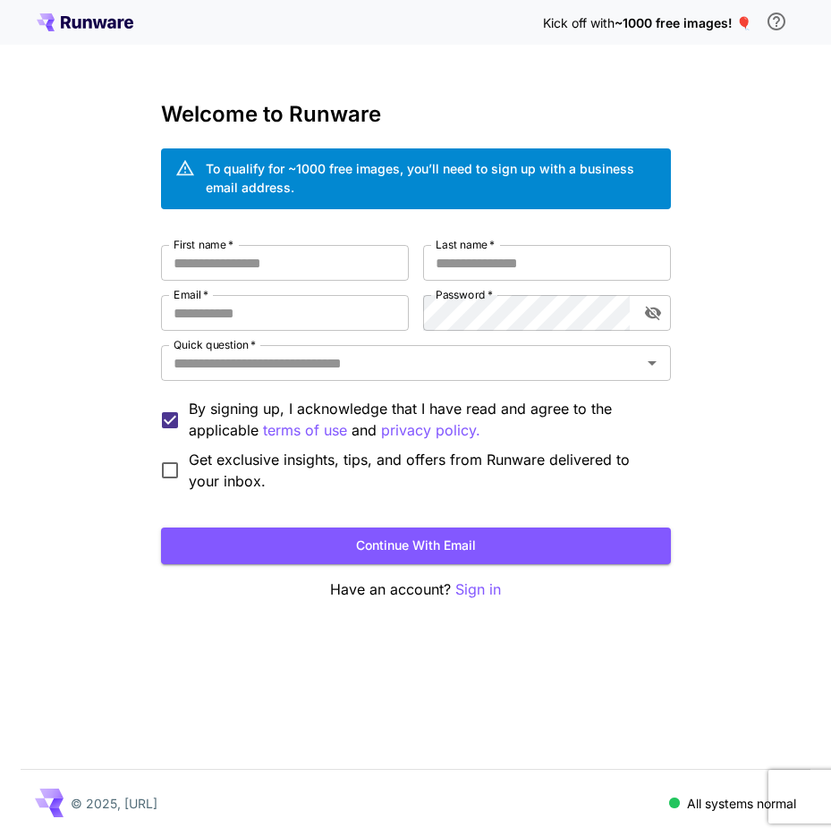
click at [352, 48] on div "Kick off with ~1000 free images! 🎈 Welcome to Runware To qualify for ~1000 free…" at bounding box center [415, 418] width 831 height 836
click at [465, 66] on div "Kick off with ~1000 free images! 🎈 Welcome to Runware To qualify for ~1000 free…" at bounding box center [415, 418] width 831 height 836
click at [377, 16] on div "Kick off with ~1000 free images! 🎈" at bounding box center [416, 23] width 758 height 38
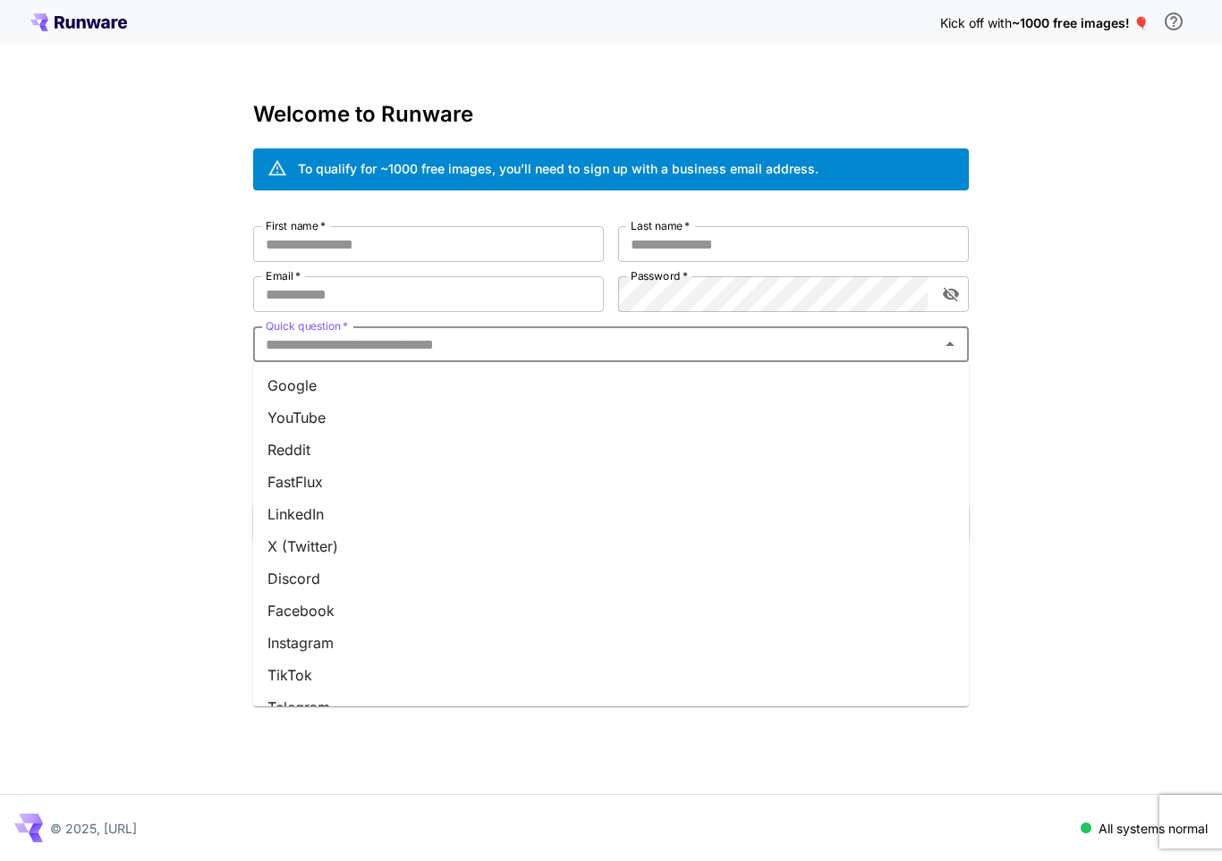
click at [408, 344] on input "Quick question   *" at bounding box center [596, 344] width 675 height 25
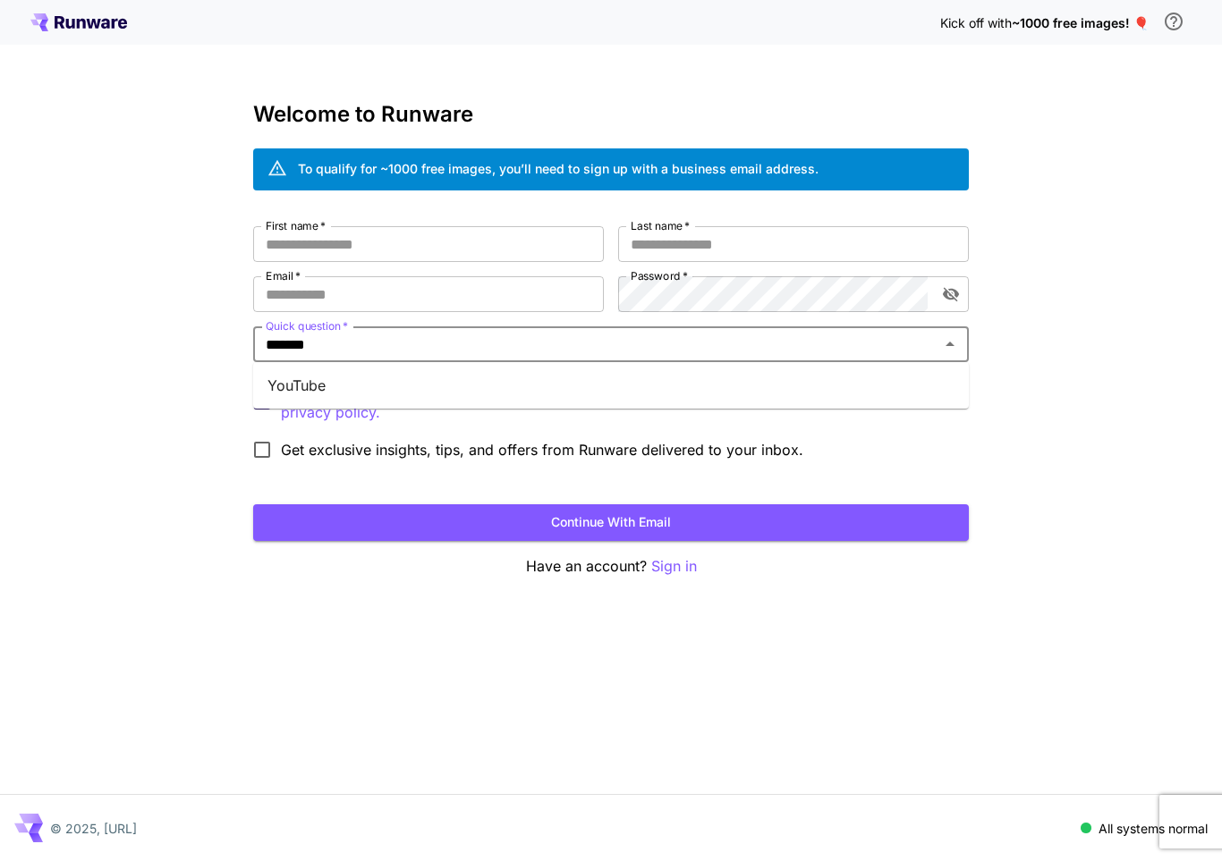
type input "*******"
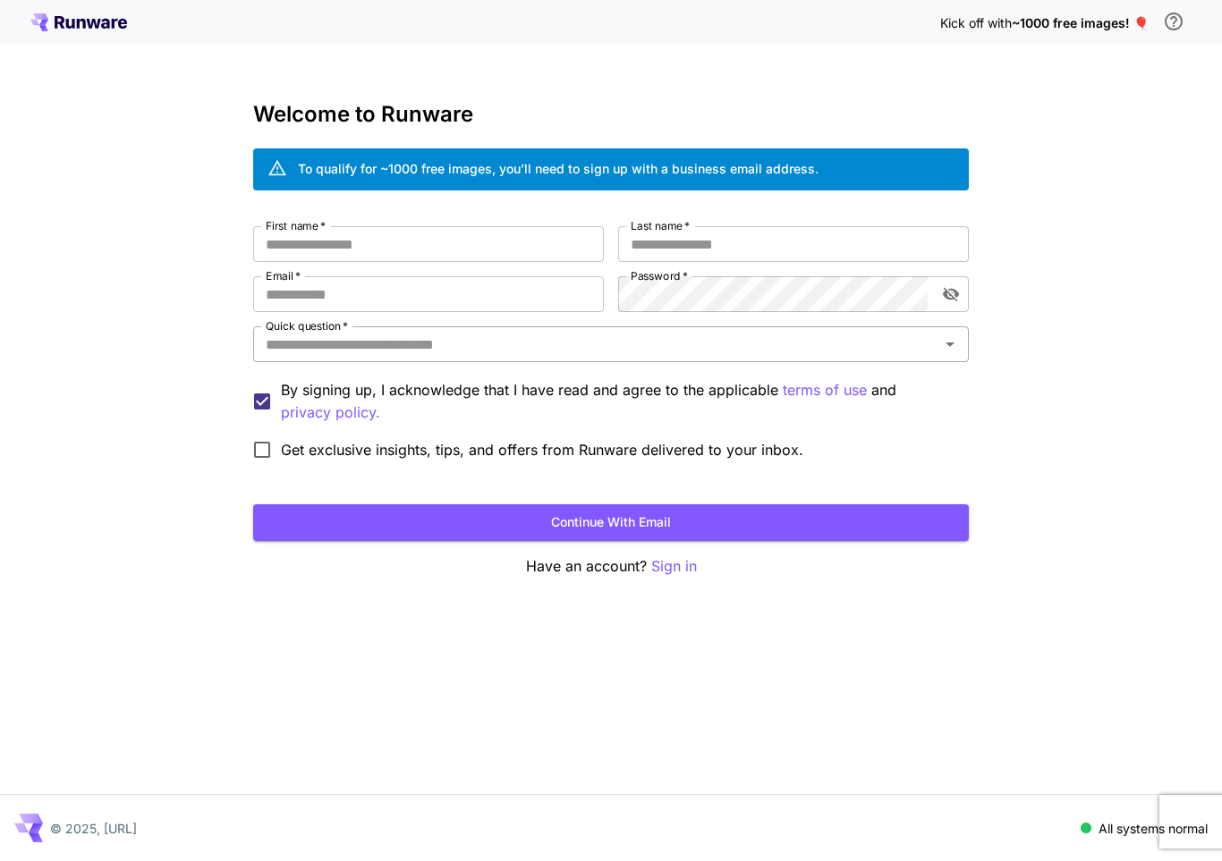
click at [830, 344] on icon "Open" at bounding box center [949, 344] width 21 height 21
click at [830, 348] on input "Quick question   *" at bounding box center [596, 344] width 675 height 25
click at [830, 346] on icon "Open" at bounding box center [950, 345] width 9 height 4
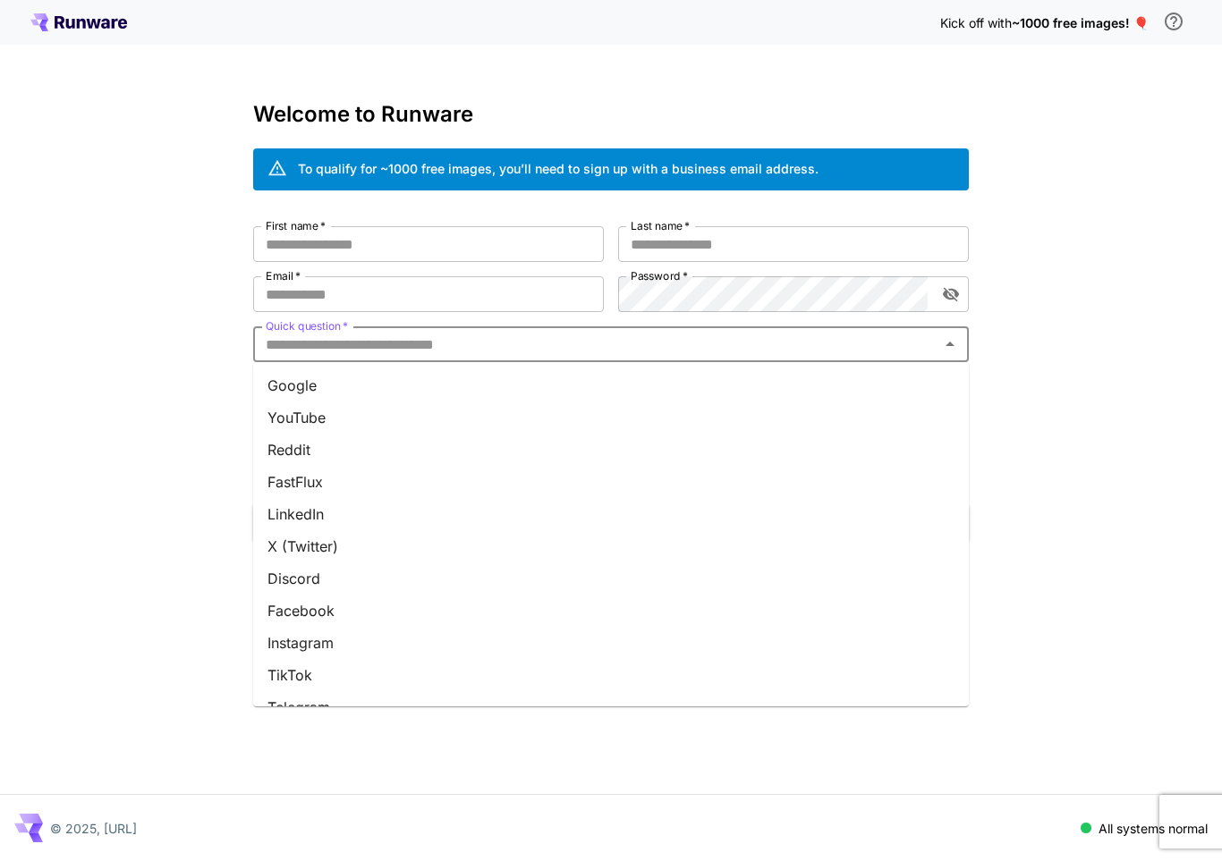
click at [561, 413] on li "YouTube" at bounding box center [611, 418] width 716 height 32
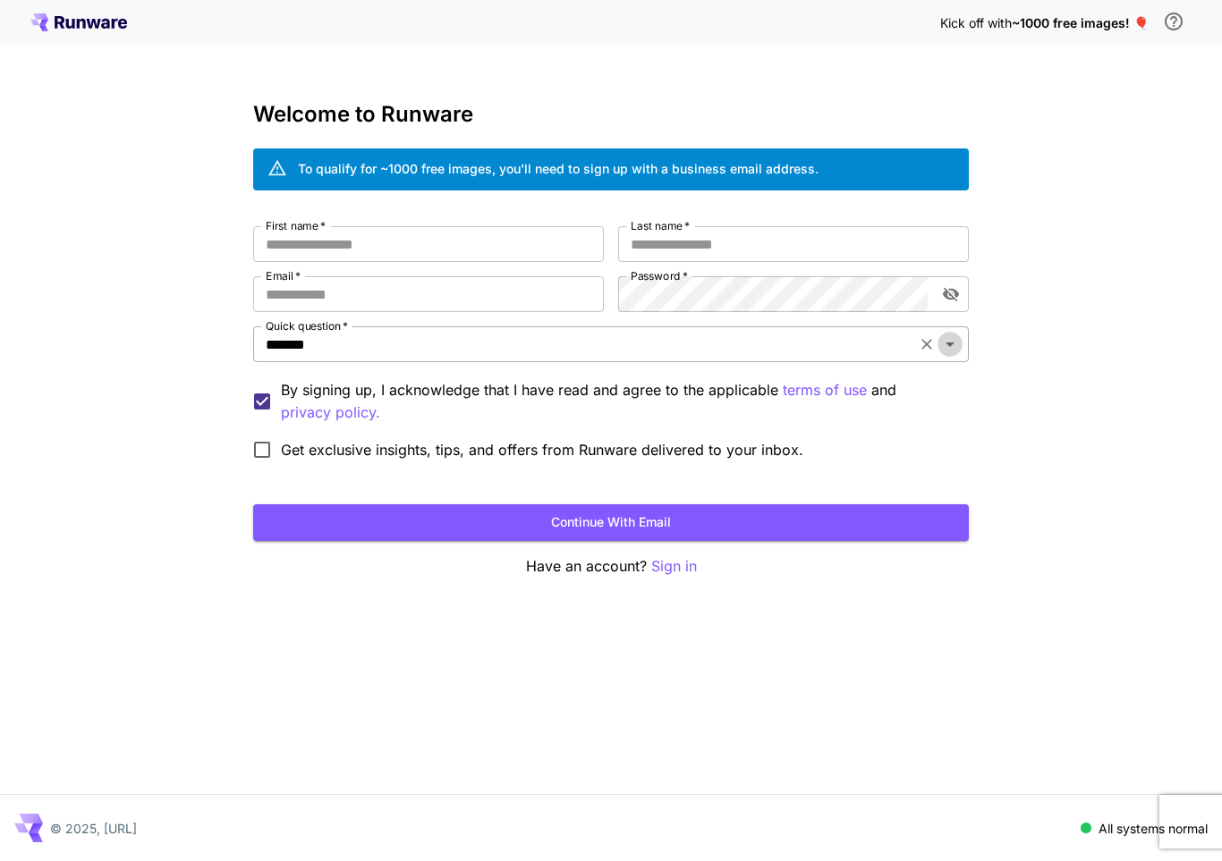
click at [830, 350] on icon "Open" at bounding box center [949, 344] width 21 height 21
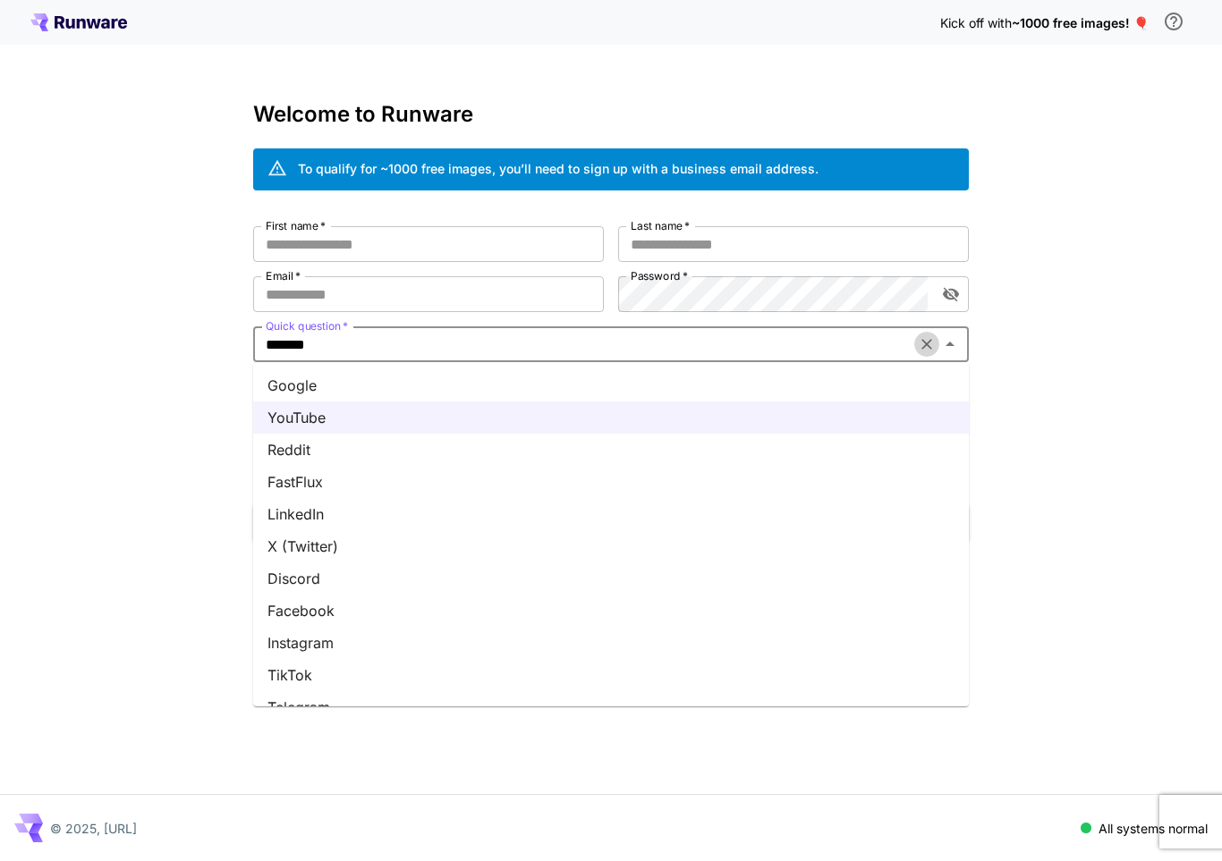
click at [830, 346] on icon "Clear" at bounding box center [926, 344] width 11 height 11
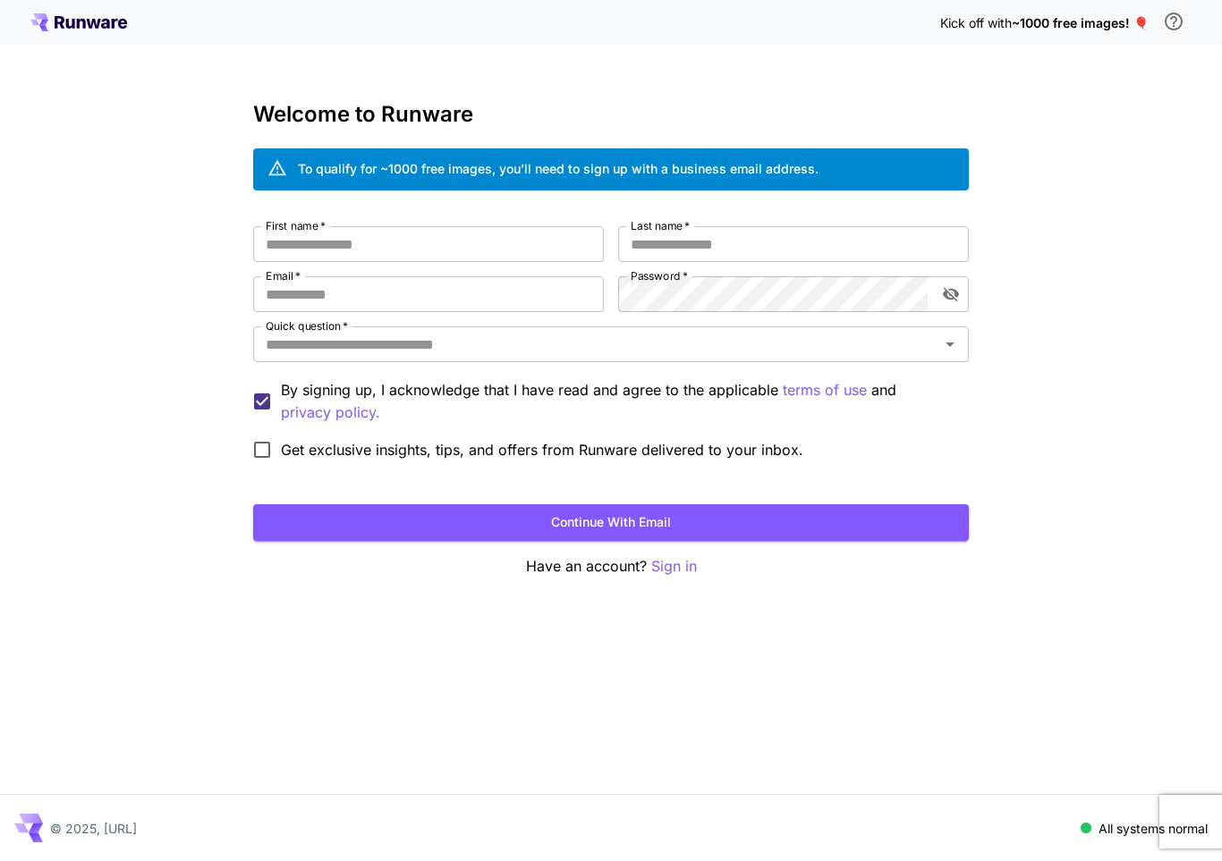
click at [830, 347] on div "Kick off with ~1000 free images! 🎈 Welcome to Runware To qualify for ~1000 free…" at bounding box center [611, 430] width 1222 height 861
click at [501, 345] on input "Quick question   *" at bounding box center [596, 344] width 675 height 25
click at [830, 339] on icon "Open" at bounding box center [949, 344] width 21 height 21
click at [830, 341] on icon "Open" at bounding box center [949, 344] width 21 height 21
click at [830, 344] on icon "Open" at bounding box center [949, 344] width 21 height 21
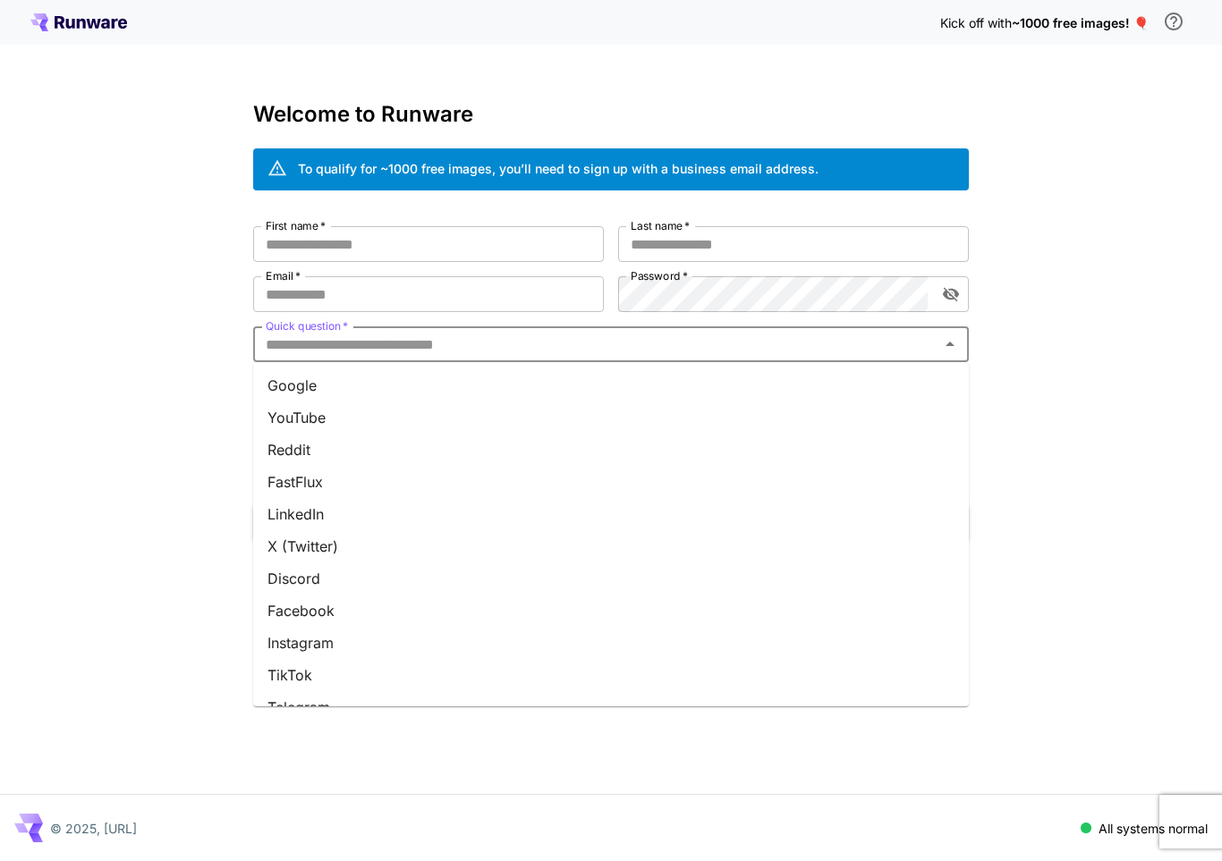
click at [390, 416] on li "YouTube" at bounding box center [611, 418] width 716 height 32
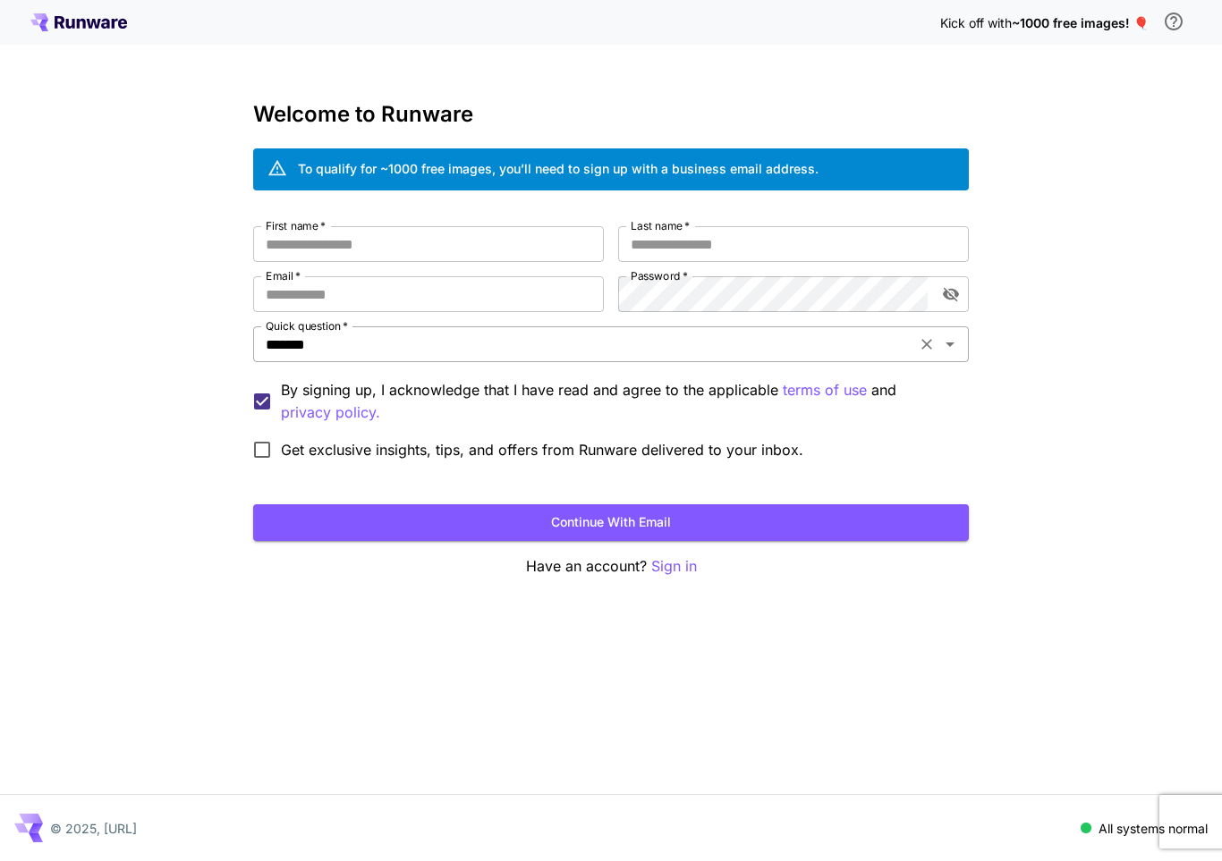
click at [830, 343] on icon "Clear" at bounding box center [927, 344] width 18 height 18
click at [830, 352] on div "Kick off with ~1000 free images! 🎈 Welcome to Runware To qualify for ~1000 free…" at bounding box center [611, 430] width 1222 height 861
type input "*******"
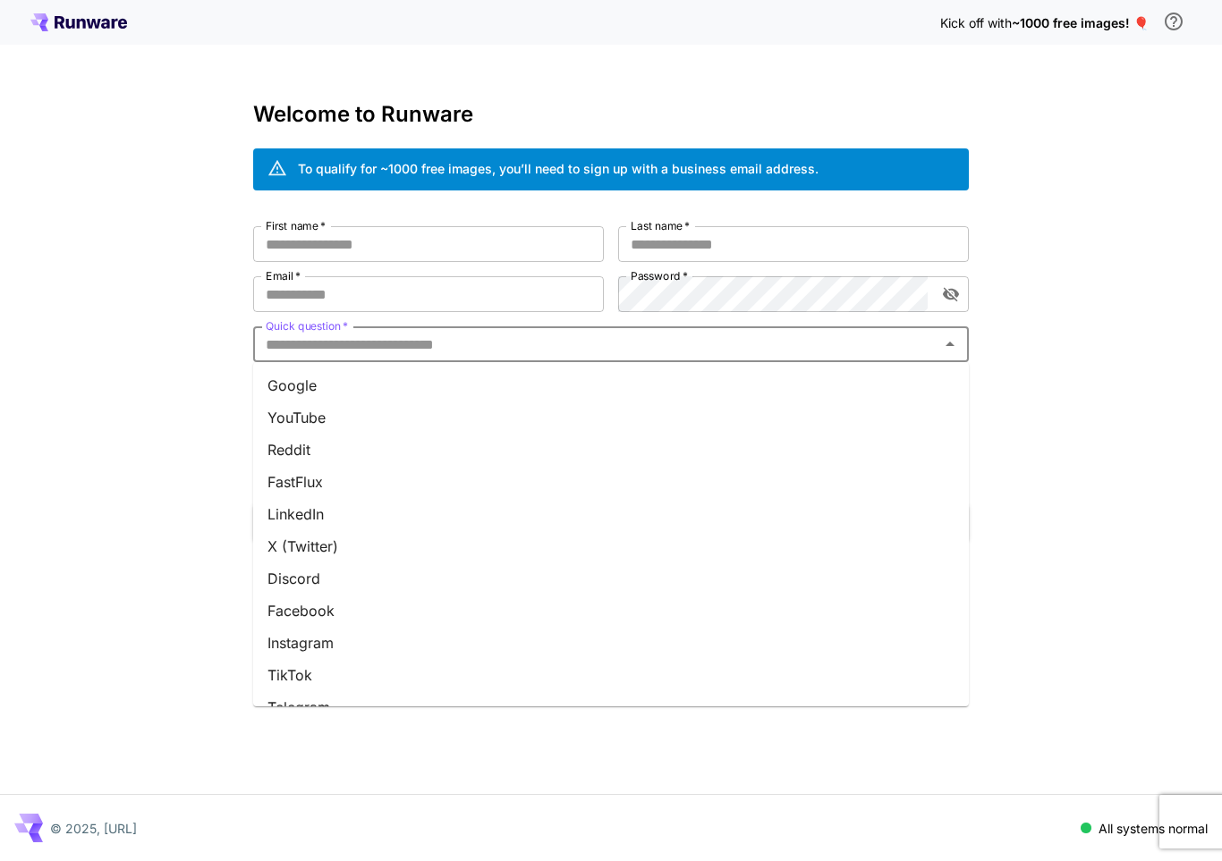
click at [344, 345] on input "Quick question   *" at bounding box center [596, 344] width 675 height 25
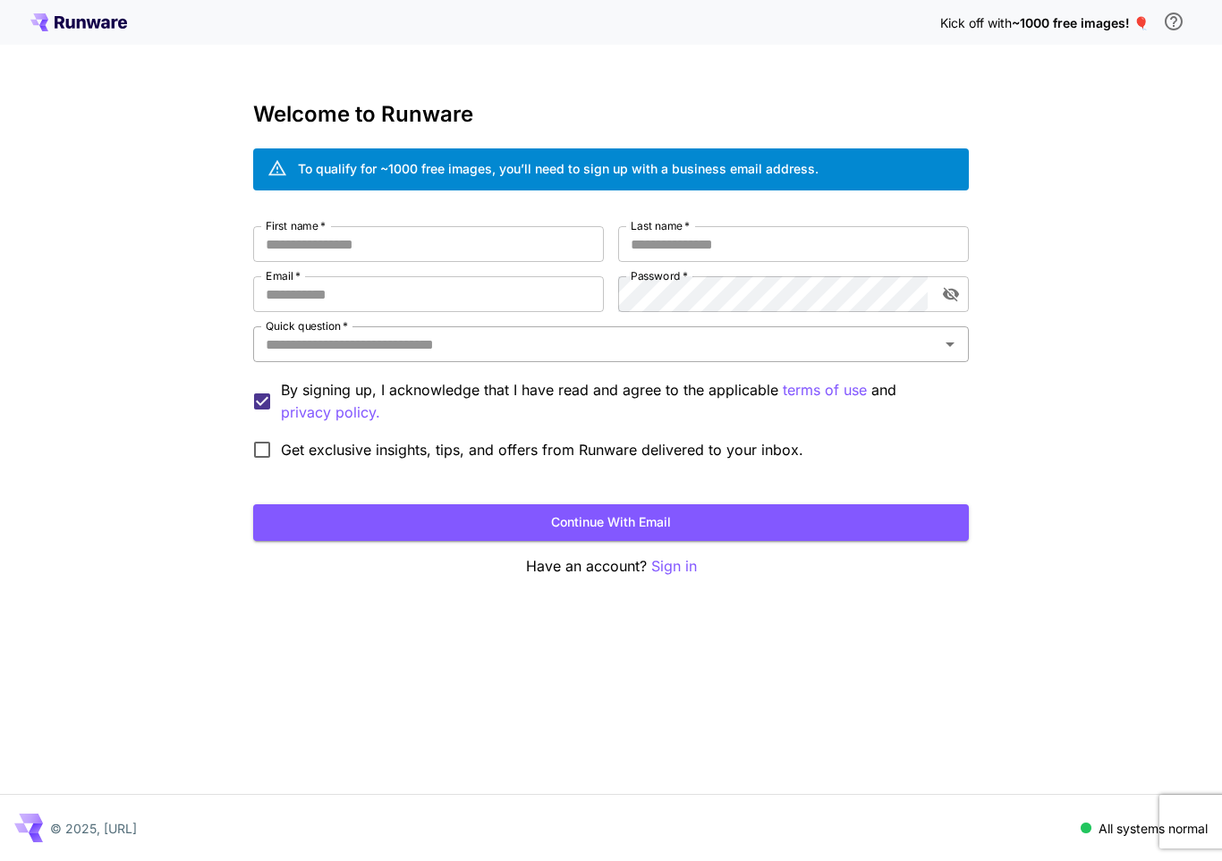
click at [830, 345] on icon "Open" at bounding box center [950, 345] width 9 height 4
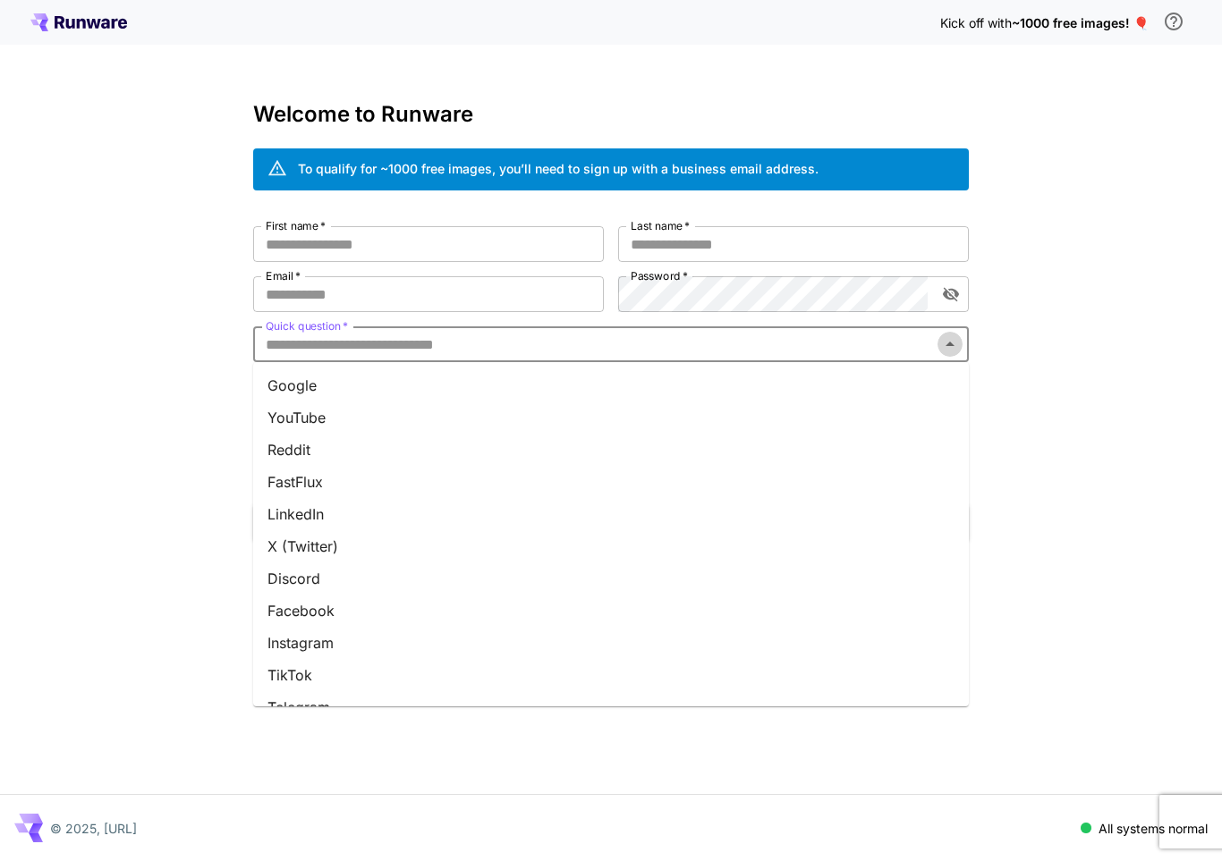
click at [830, 345] on icon "Close" at bounding box center [950, 344] width 9 height 4
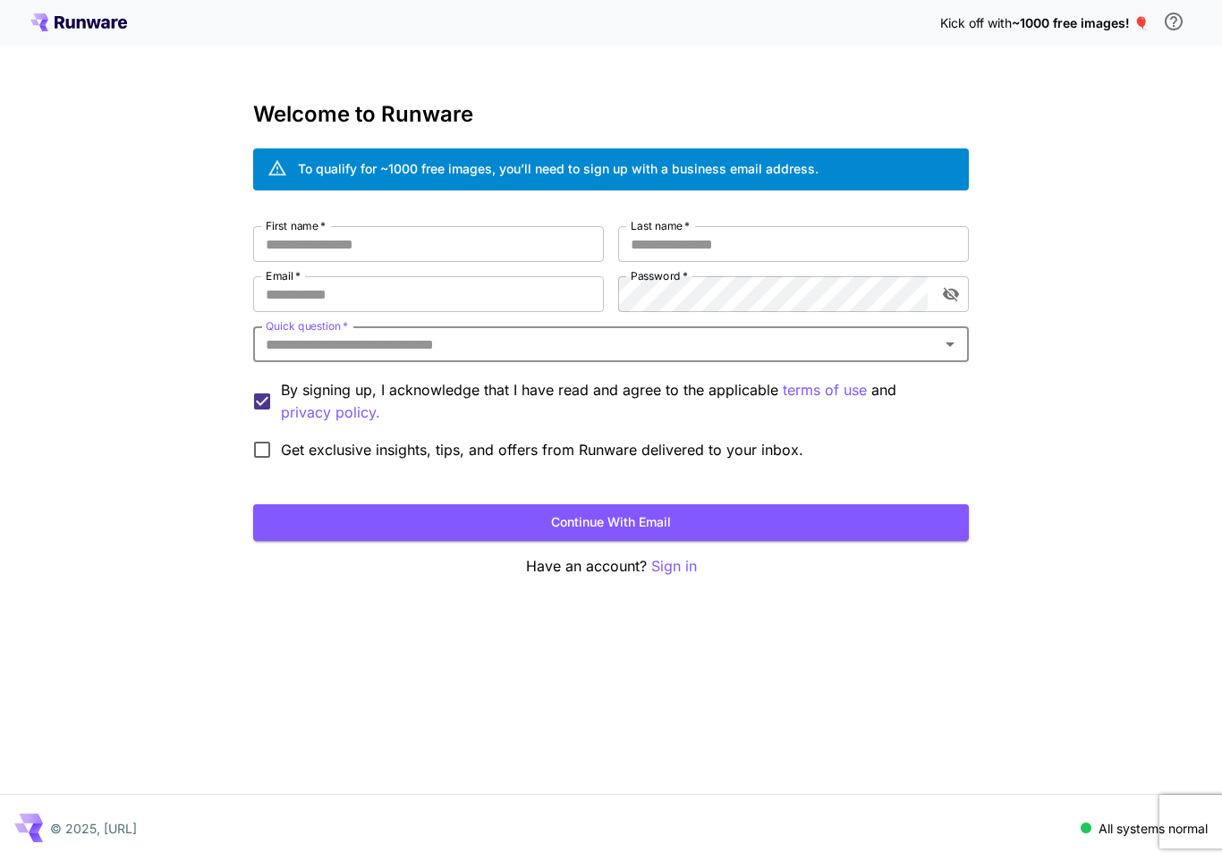
click at [286, 323] on label "Quick question   *" at bounding box center [307, 325] width 82 height 15
click at [286, 332] on input "Quick question   *" at bounding box center [596, 344] width 675 height 25
click at [830, 352] on icon "Open" at bounding box center [949, 344] width 21 height 21
click at [651, 674] on div "Kick off with ~1000 free images! 🎈 Welcome to Runware To qualify for ~1000 free…" at bounding box center [611, 430] width 1222 height 861
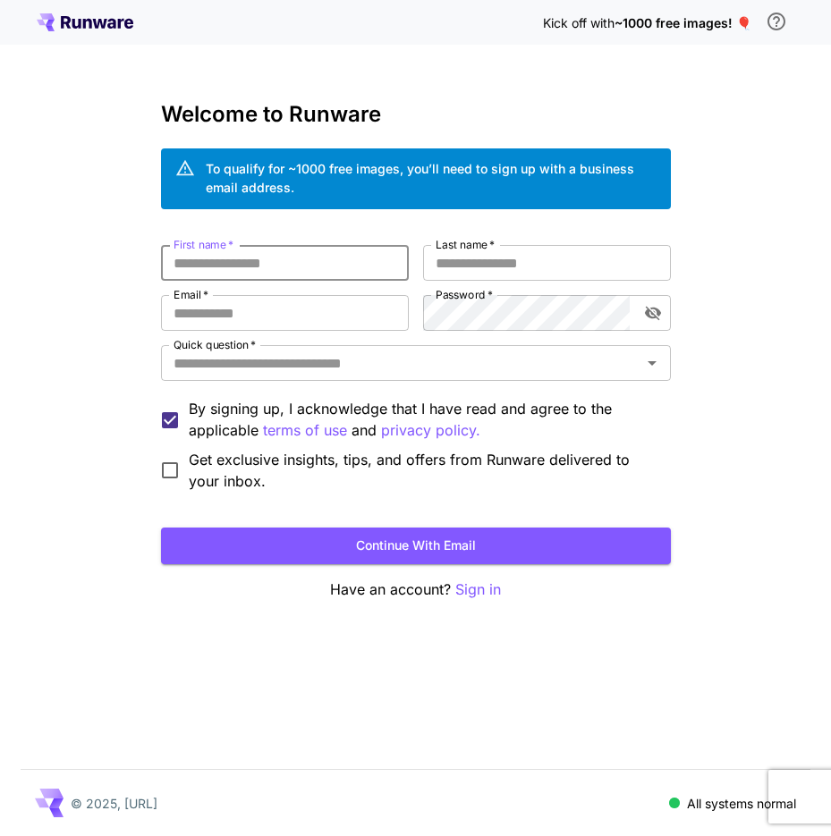
click at [243, 269] on input "First name   *" at bounding box center [285, 263] width 248 height 36
click at [532, 94] on div "Kick off with ~1000 free images! 🎈 Welcome to Runware To qualify for ~1000 free…" at bounding box center [415, 418] width 831 height 836
click at [730, 97] on div "Kick off with ~1000 free images! 🎈 Welcome to Runware To qualify for ~1000 free…" at bounding box center [415, 418] width 831 height 836
type input "****"
type input "***"
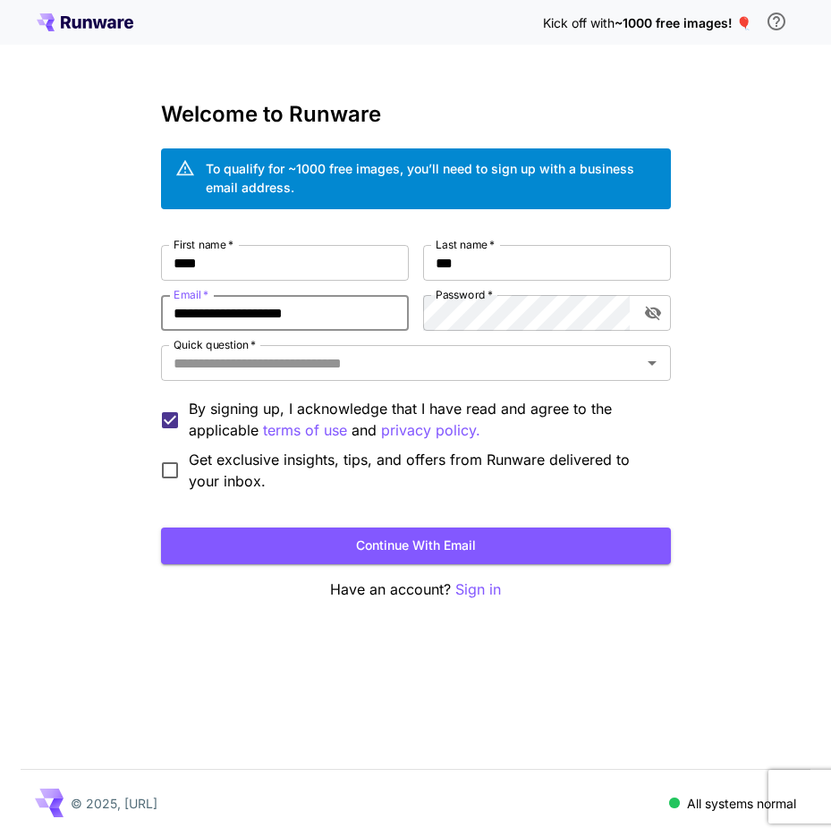
type input "**********"
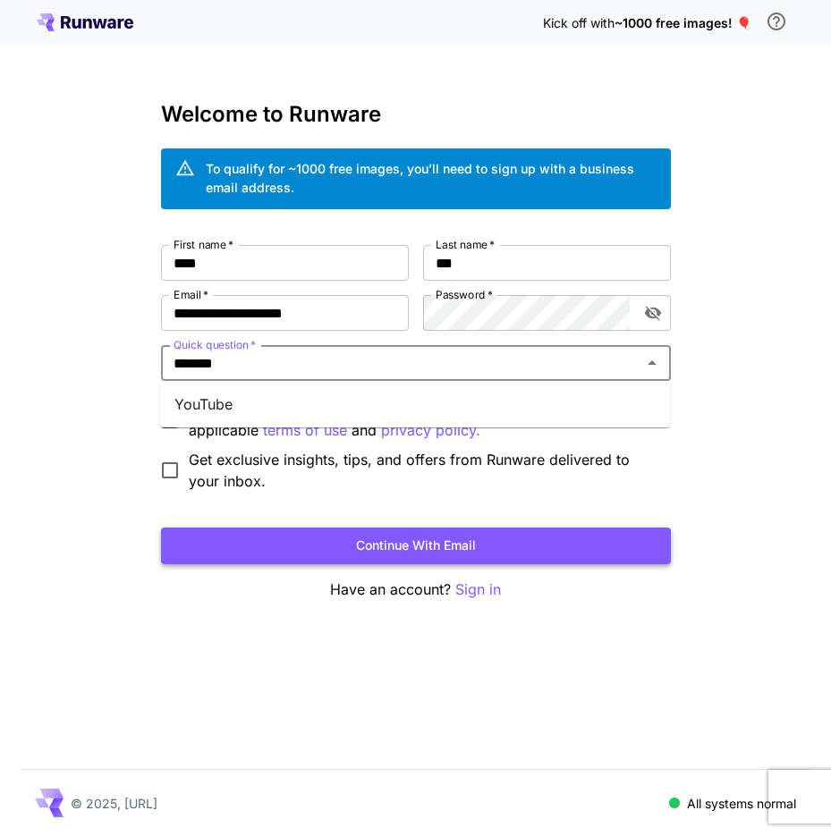
type input "*******"
click at [415, 546] on button "Continue with email" at bounding box center [416, 546] width 510 height 37
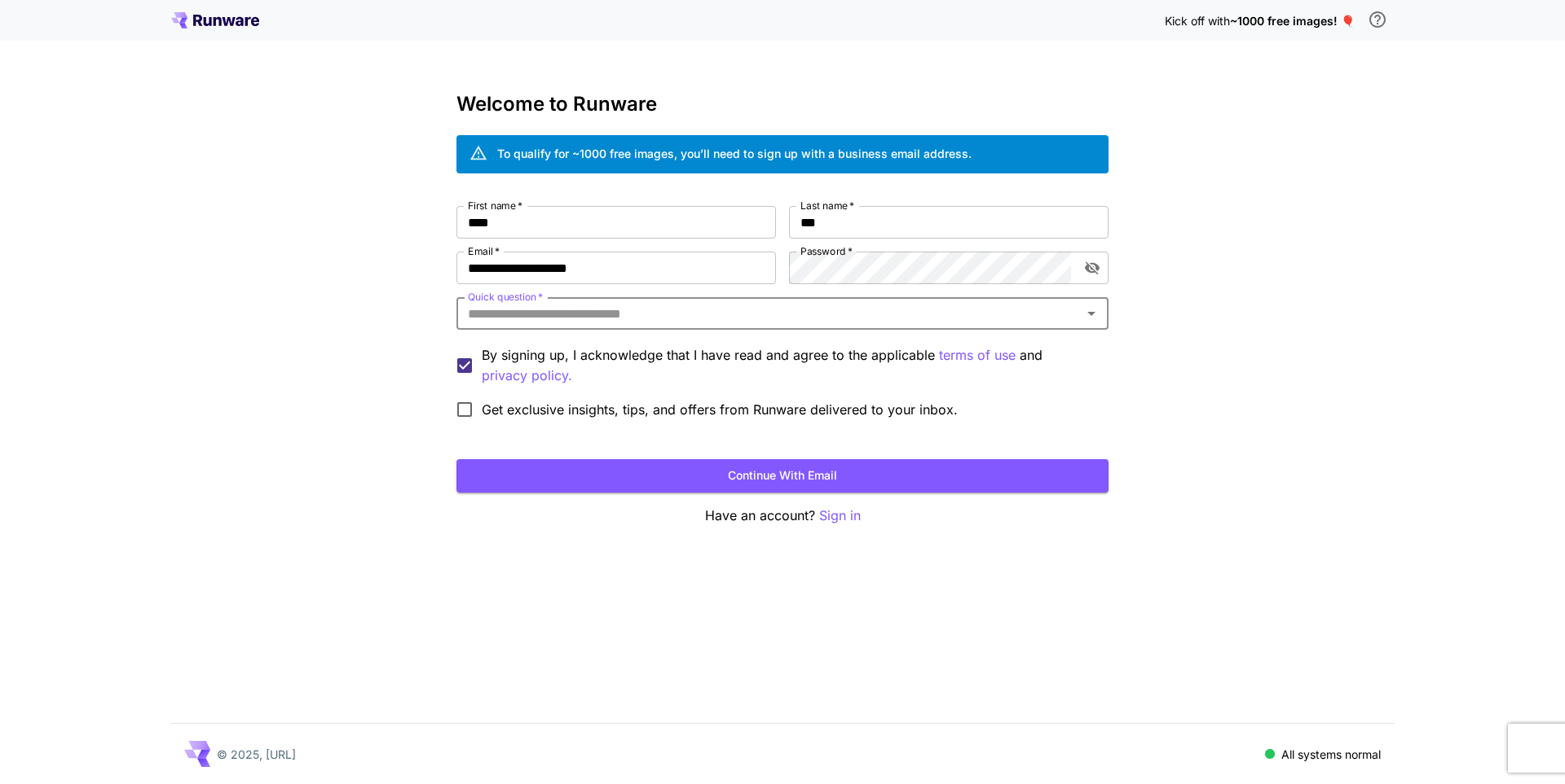
click at [756, 405] on div "**********" at bounding box center [782, 392] width 1565 height 784
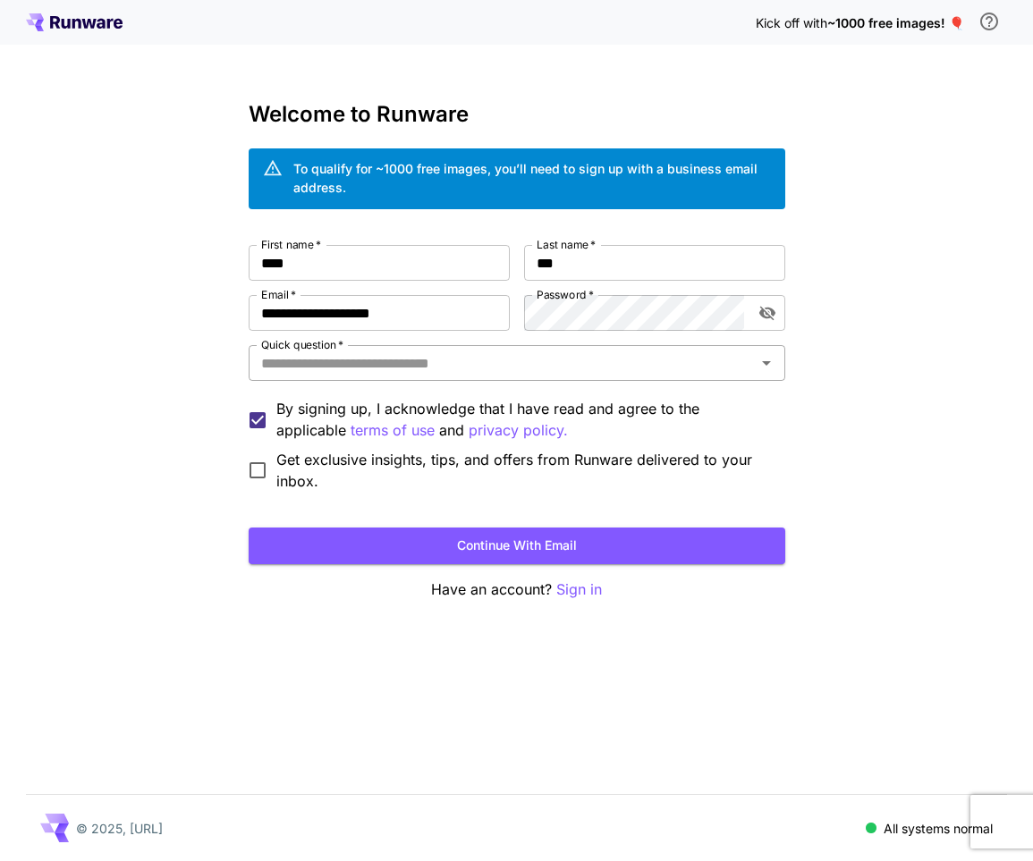
click at [494, 364] on input "Quick question   *" at bounding box center [502, 363] width 496 height 25
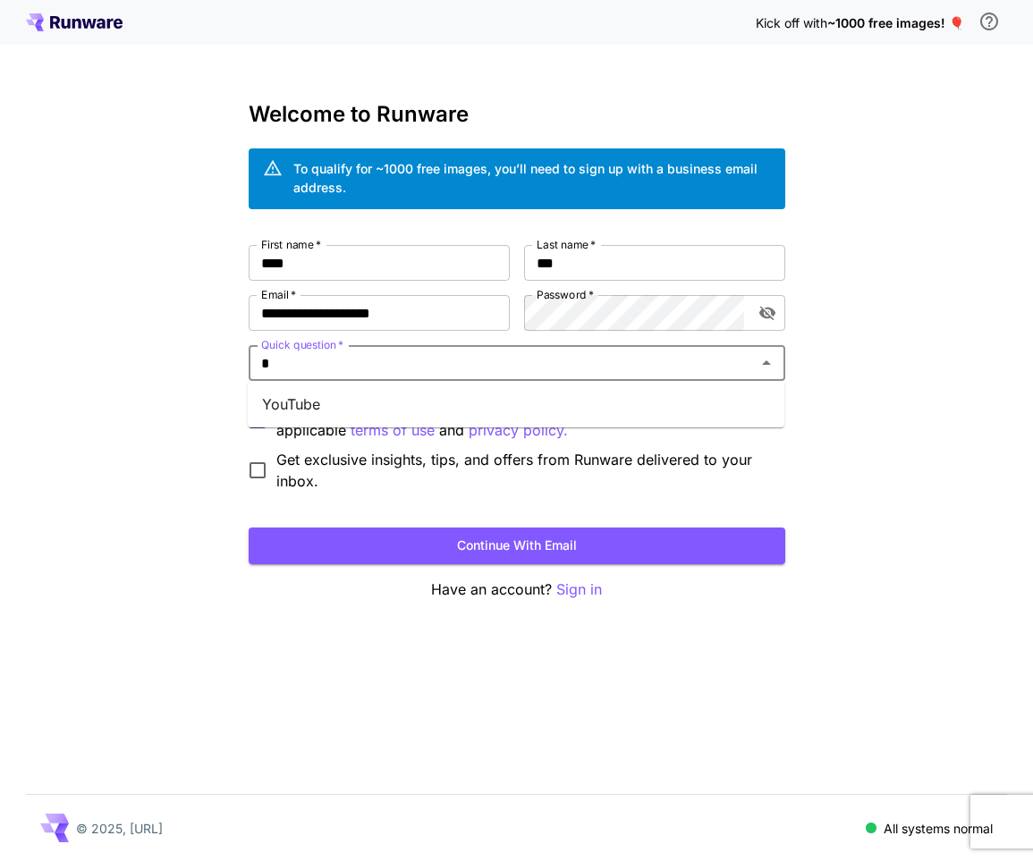
type input "*"
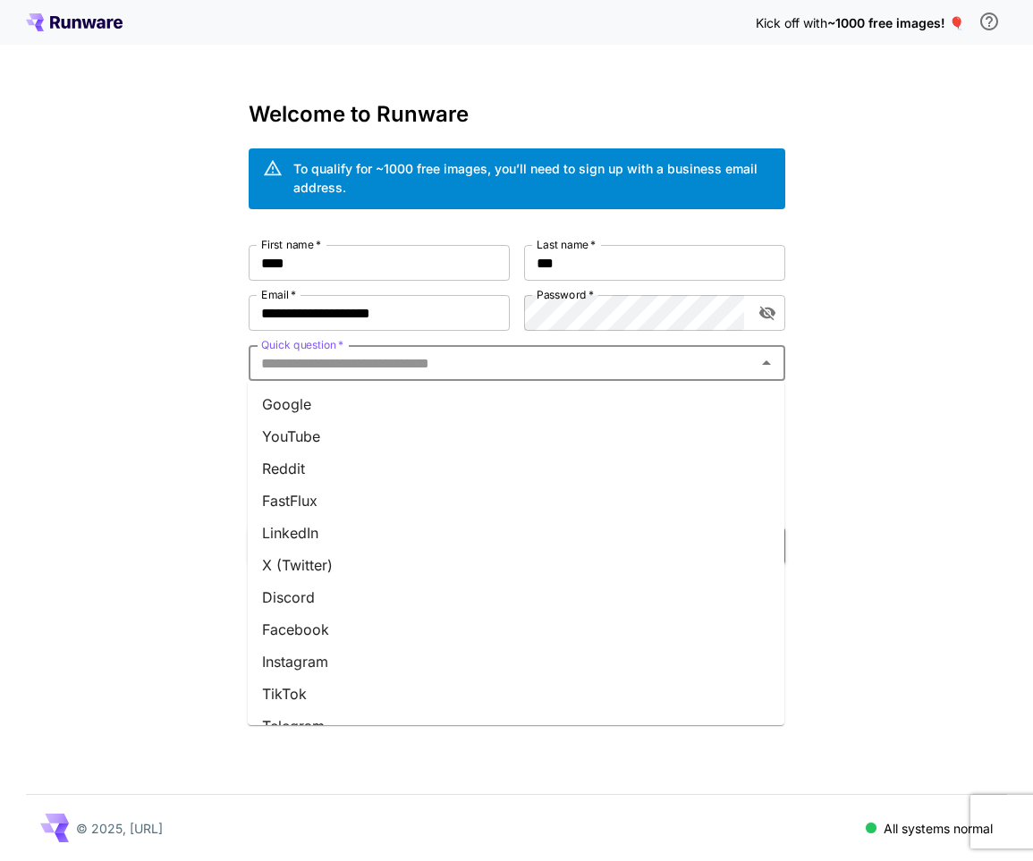
click at [421, 367] on input "Quick question   *" at bounding box center [502, 363] width 496 height 25
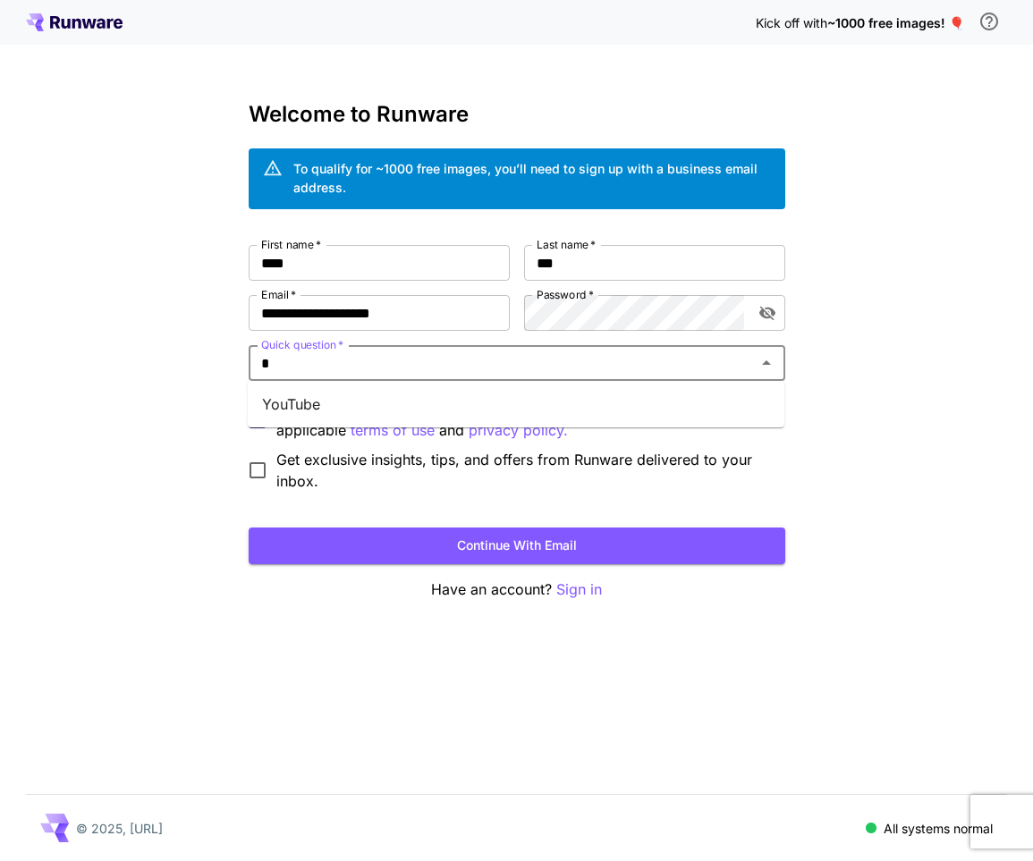
type input "*"
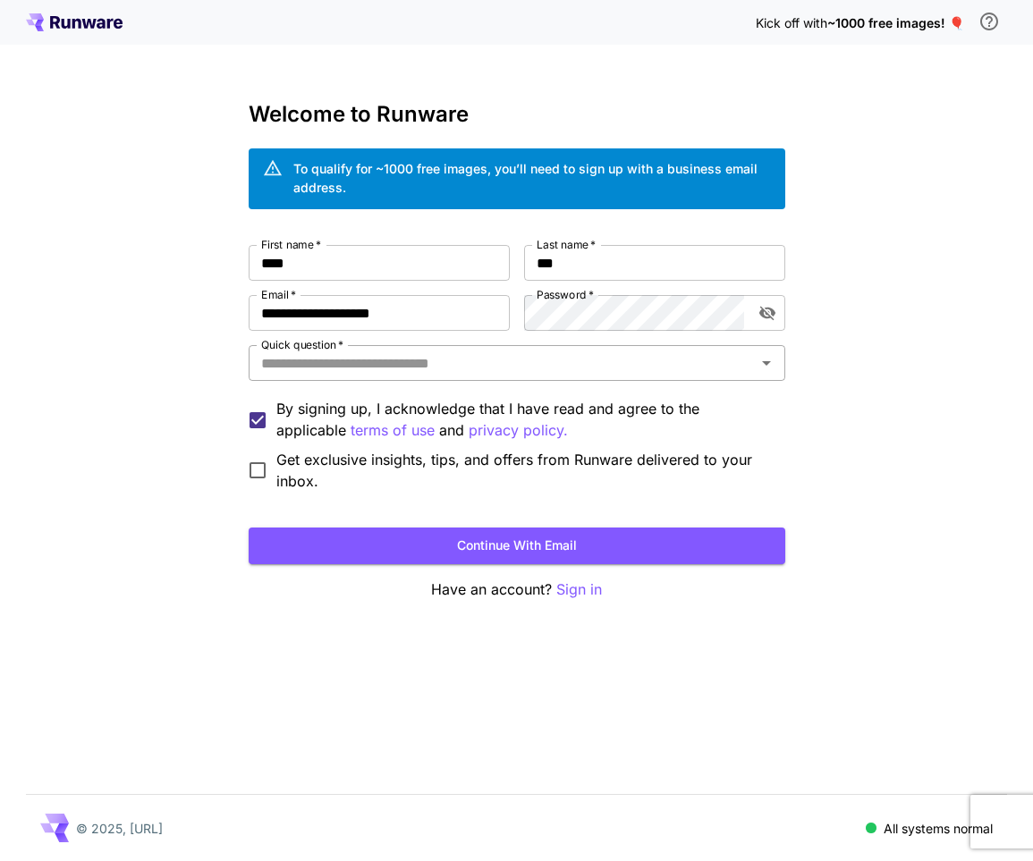
click at [471, 364] on input "Quick question   *" at bounding box center [502, 363] width 496 height 25
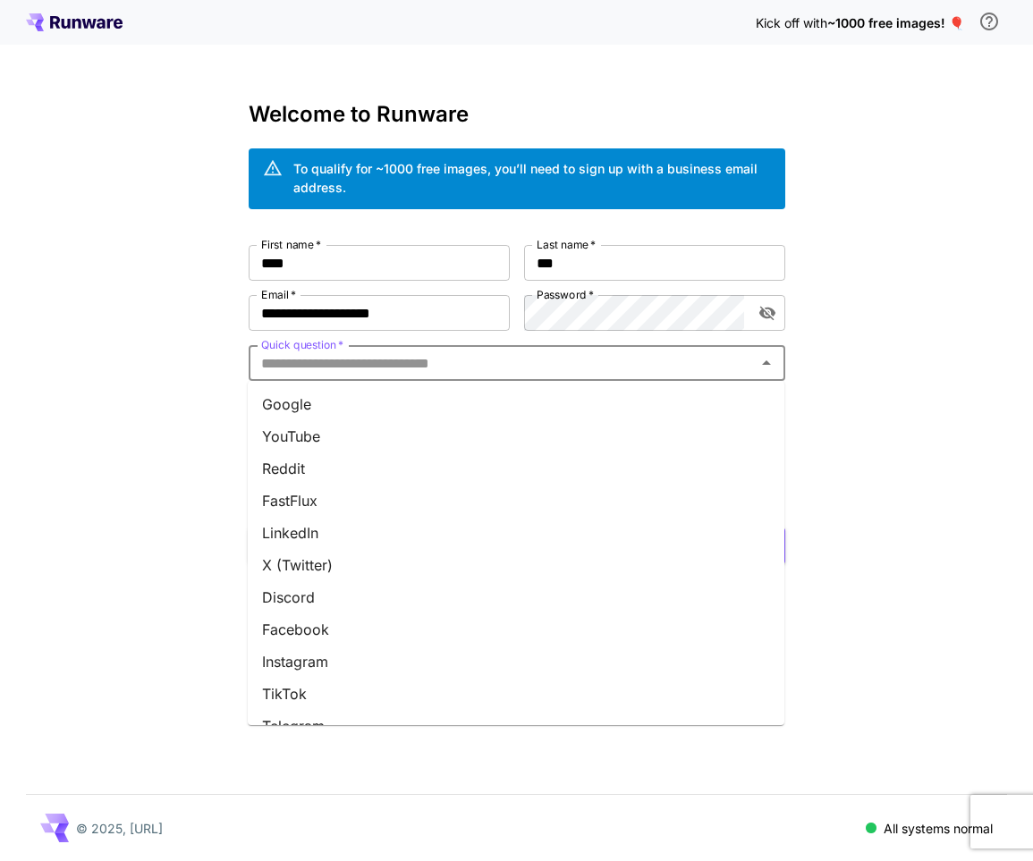
type input "*"
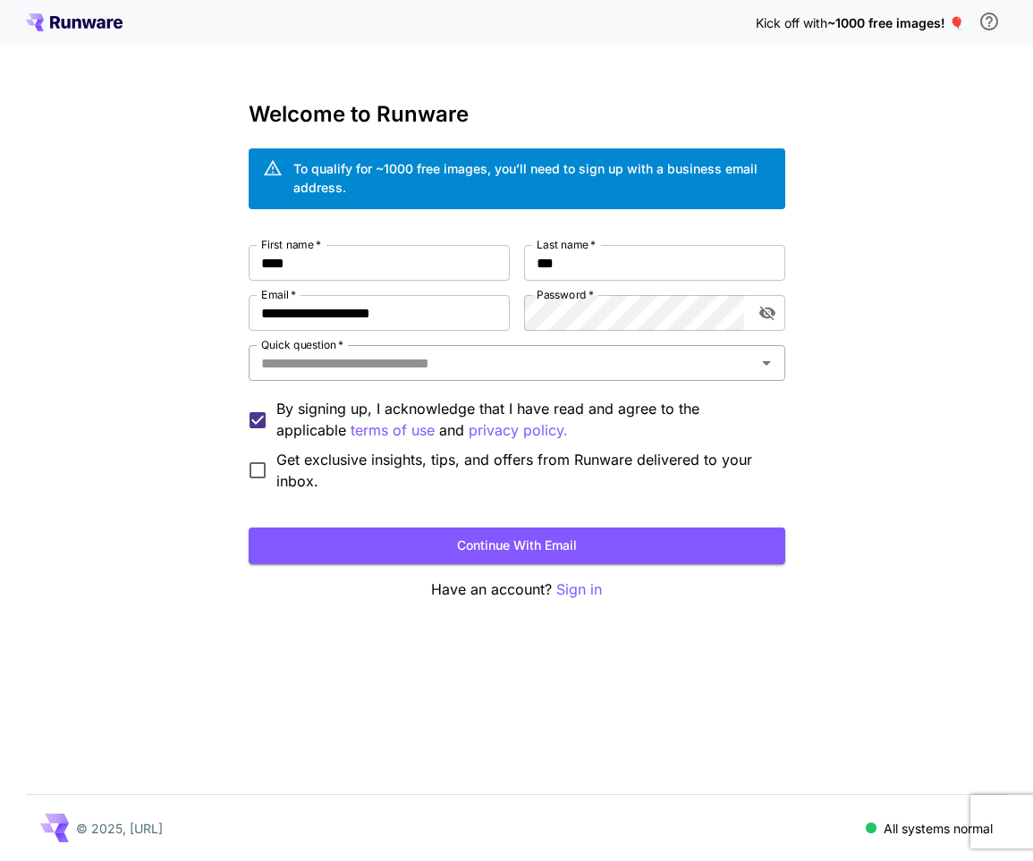
click at [393, 365] on input "Quick question   *" at bounding box center [502, 363] width 496 height 25
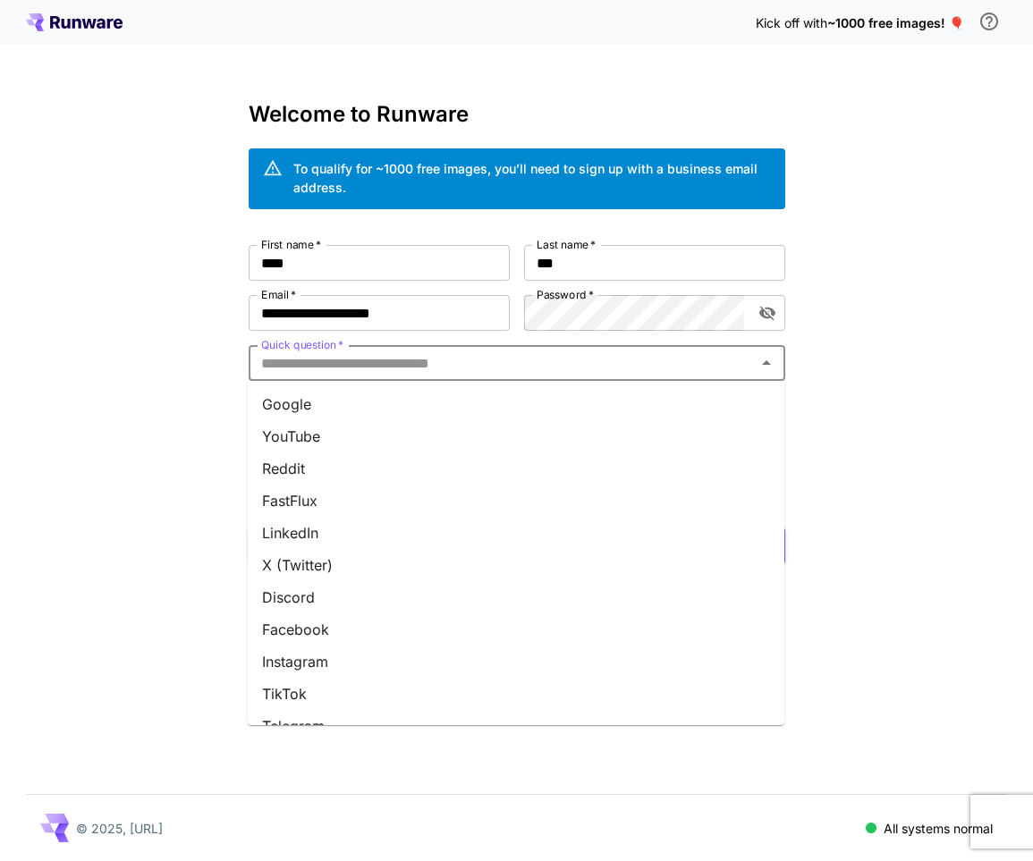
click at [296, 444] on li "YouTube" at bounding box center [516, 436] width 537 height 32
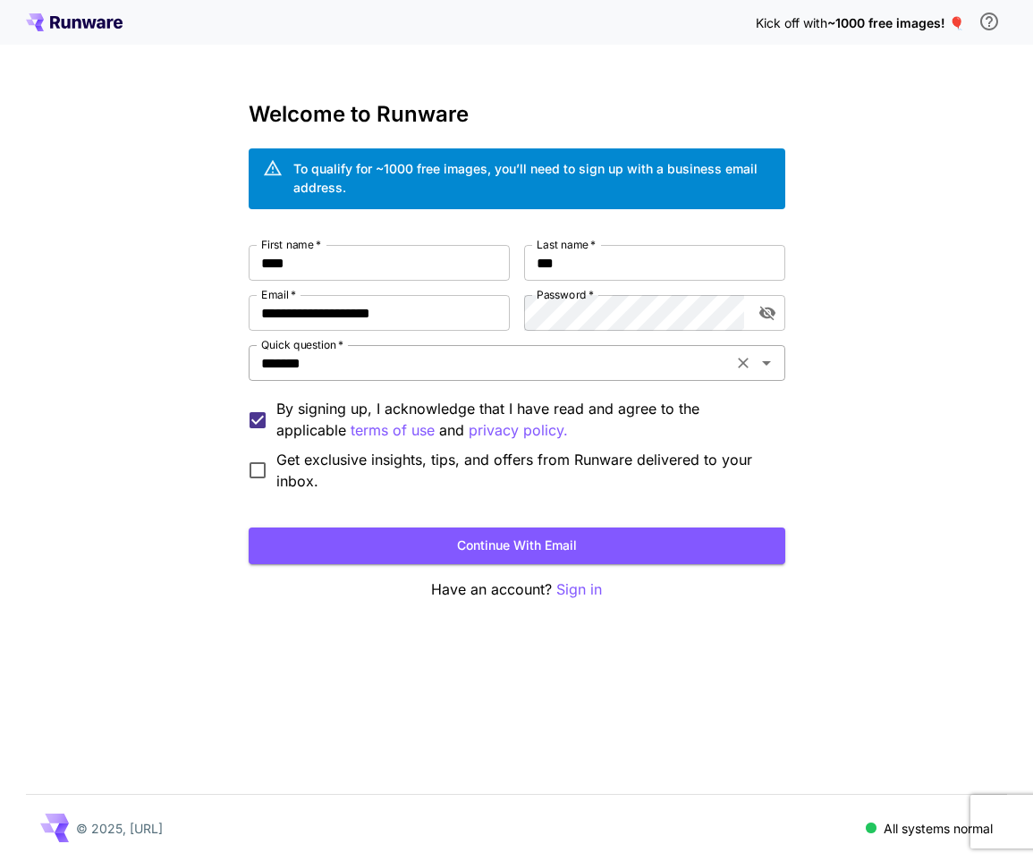
click at [739, 364] on icon "Clear" at bounding box center [743, 363] width 18 height 18
click at [327, 365] on input "Quick question   *" at bounding box center [502, 363] width 496 height 25
type input "*******"
